Goal: Task Accomplishment & Management: Use online tool/utility

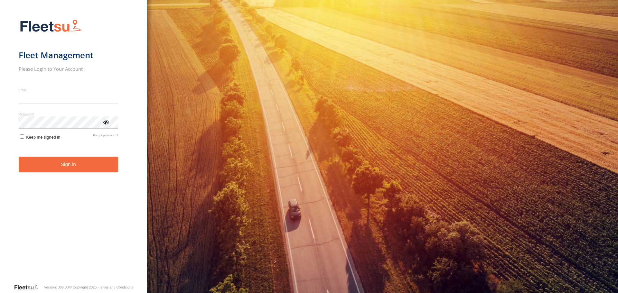
type input "**********"
click at [42, 172] on button "Sign in" at bounding box center [68, 165] width 99 height 16
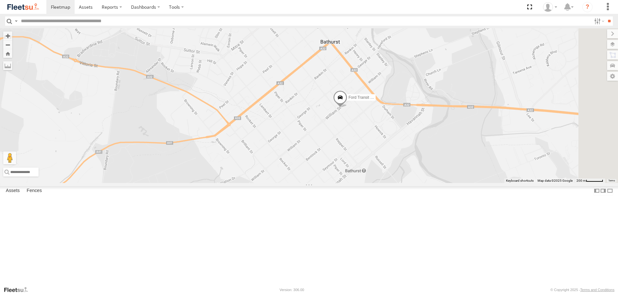
drag, startPoint x: 428, startPoint y: 170, endPoint x: 407, endPoint y: 123, distance: 51.3
click at [407, 123] on div "LDV VAN Ford Transit 2019" at bounding box center [309, 105] width 618 height 154
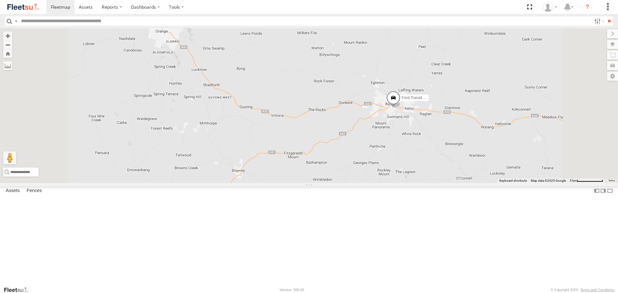
drag, startPoint x: 362, startPoint y: 162, endPoint x: 353, endPoint y: 113, distance: 50.1
click at [353, 113] on div "LDV VAN Ford Transit 2019" at bounding box center [309, 105] width 618 height 154
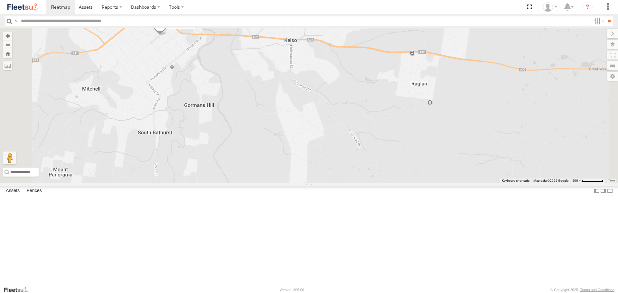
drag, startPoint x: 297, startPoint y: 103, endPoint x: 307, endPoint y: 109, distance: 11.4
click at [307, 109] on div "LDV VAN Ford Transit 2019" at bounding box center [309, 105] width 618 height 154
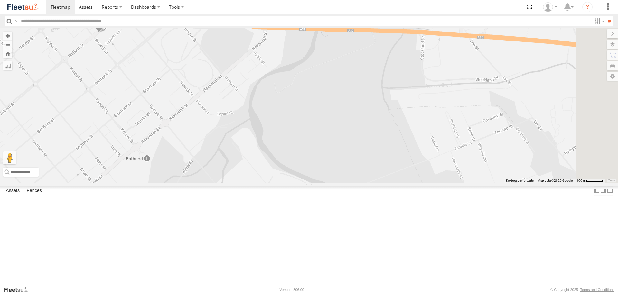
drag, startPoint x: 255, startPoint y: 88, endPoint x: 284, endPoint y: 107, distance: 34.6
click at [281, 106] on div "LDV VAN Ford Transit 2019" at bounding box center [309, 105] width 618 height 154
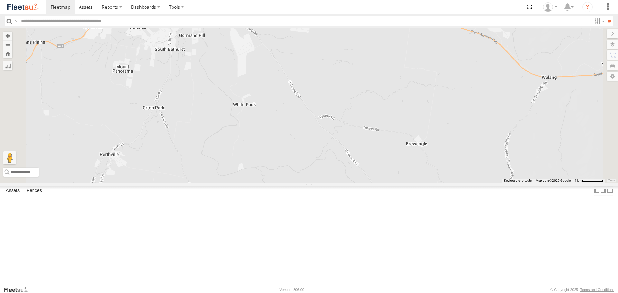
drag, startPoint x: 261, startPoint y: 76, endPoint x: 266, endPoint y: 134, distance: 58.2
click at [266, 134] on div "LDV VAN Ford Transit 2019" at bounding box center [309, 105] width 618 height 154
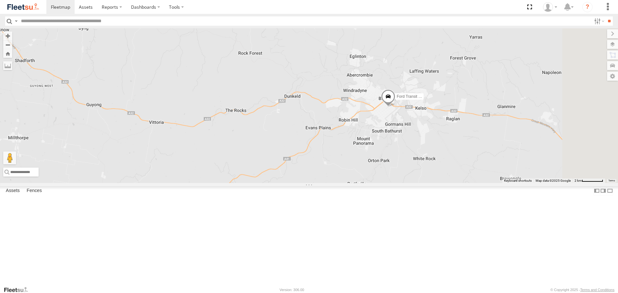
drag, startPoint x: 437, startPoint y: 161, endPoint x: 294, endPoint y: 70, distance: 168.6
click at [295, 70] on div "LDV VAN Ford Transit 2019" at bounding box center [309, 105] width 618 height 154
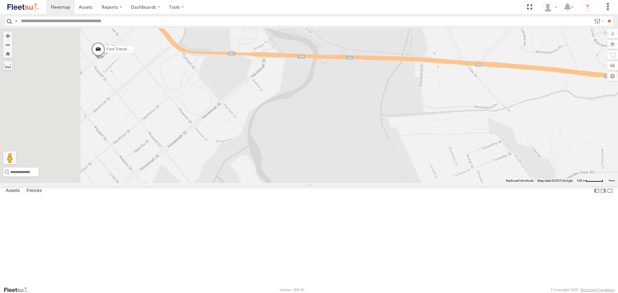
drag, startPoint x: 358, startPoint y: 114, endPoint x: 480, endPoint y: 108, distance: 122.4
click at [476, 111] on div "LDV VAN Ford Transit 2019" at bounding box center [309, 105] width 618 height 154
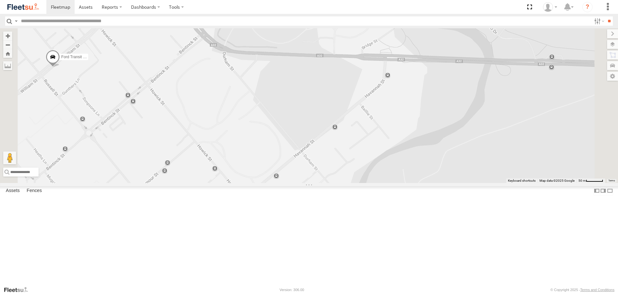
drag, startPoint x: 307, startPoint y: 89, endPoint x: 415, endPoint y: 113, distance: 110.4
click at [412, 113] on div "LDV VAN Ford Transit 2019" at bounding box center [309, 105] width 618 height 154
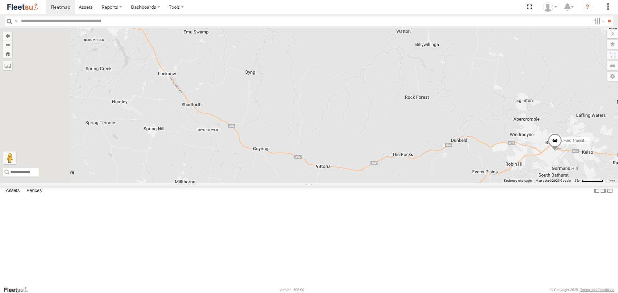
drag, startPoint x: 268, startPoint y: 115, endPoint x: 298, endPoint y: 74, distance: 50.5
click at [298, 75] on div "Ford Transit 2019 LDV VAN" at bounding box center [309, 105] width 618 height 154
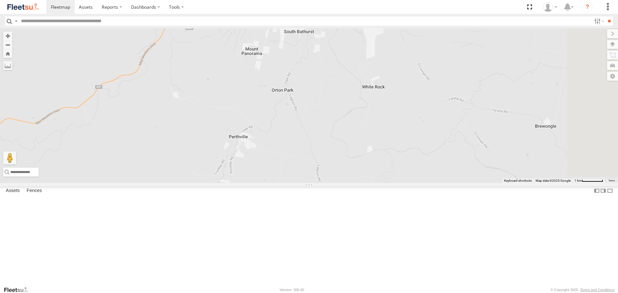
drag, startPoint x: 420, startPoint y: 71, endPoint x: 388, endPoint y: 124, distance: 61.8
click at [387, 125] on div "Ford Transit 2019 LDV VAN" at bounding box center [309, 105] width 618 height 154
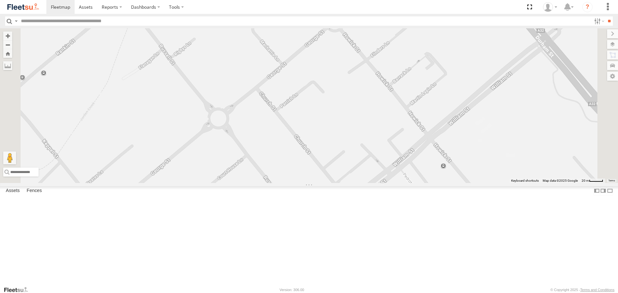
drag, startPoint x: 403, startPoint y: 156, endPoint x: 398, endPoint y: 111, distance: 45.3
click at [398, 113] on div "Ford Transit 2019 LDV VAN" at bounding box center [309, 105] width 618 height 154
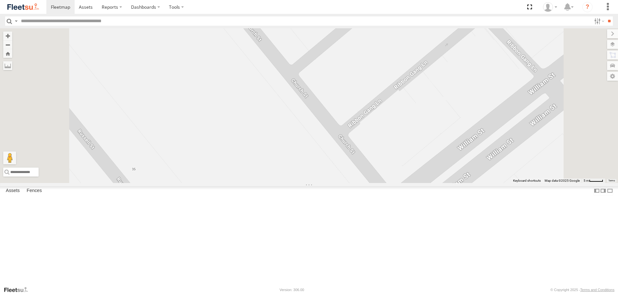
drag, startPoint x: 423, startPoint y: 195, endPoint x: 410, endPoint y: 88, distance: 107.9
click at [411, 96] on div "Ford Transit 2019 LDV VAN" at bounding box center [309, 105] width 618 height 154
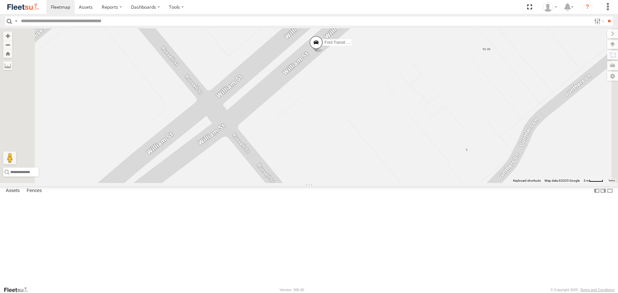
click at [0, 0] on div at bounding box center [0, 0] width 0 height 0
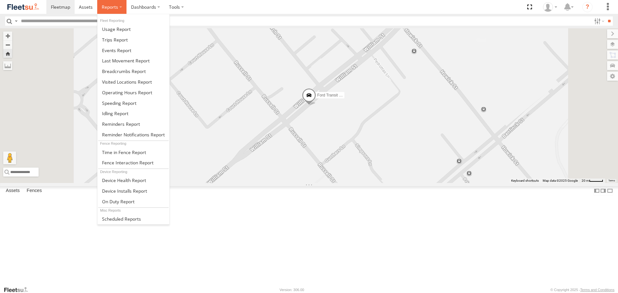
click at [102, 3] on label at bounding box center [111, 7] width 29 height 14
click at [136, 71] on span at bounding box center [124, 71] width 44 height 6
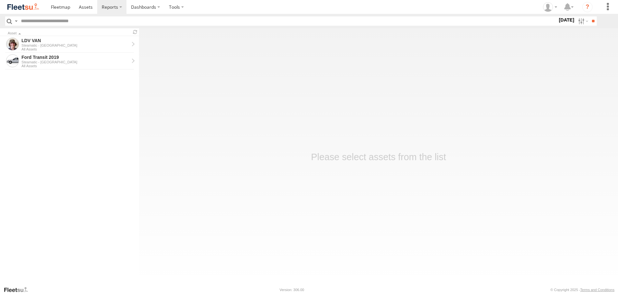
click at [310, 142] on main "Asset LDV VAN Steamatic - Central West All Assets Ford Transit 2019 Steamatic -…" at bounding box center [309, 157] width 618 height 258
